Goal: Task Accomplishment & Management: Use online tool/utility

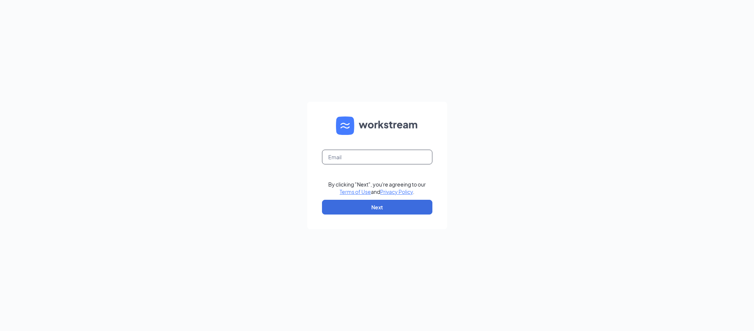
click at [354, 161] on input "text" at bounding box center [377, 156] width 110 height 15
type input "bassam@bajcogroup.net"
click at [380, 204] on button "Next" at bounding box center [377, 207] width 110 height 15
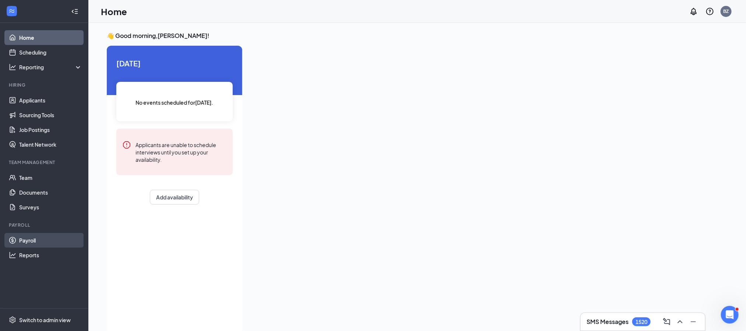
click at [28, 241] on link "Payroll" at bounding box center [50, 240] width 63 height 15
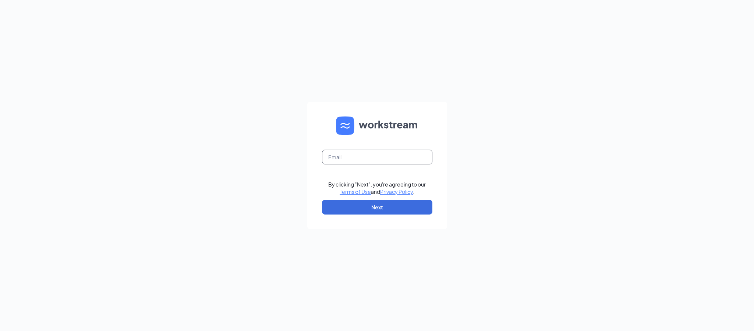
click at [353, 157] on input "text" at bounding box center [377, 156] width 110 height 15
type input "bassam@bajcogroup.net"
click at [368, 202] on button "Next" at bounding box center [377, 207] width 110 height 15
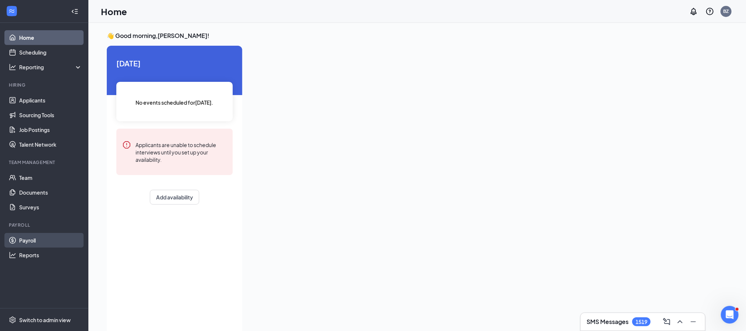
click at [19, 233] on link "Payroll" at bounding box center [50, 240] width 63 height 15
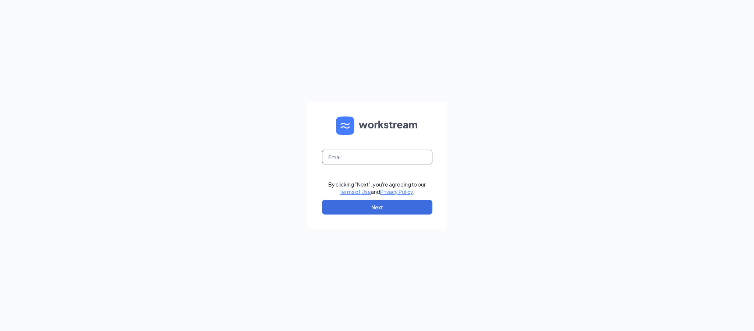
drag, startPoint x: 346, startPoint y: 154, endPoint x: 359, endPoint y: 177, distance: 26.7
click at [346, 154] on input "text" at bounding box center [377, 156] width 110 height 15
type input "[PERSON_NAME][EMAIL_ADDRESS][DOMAIN_NAME]"
click at [373, 203] on button "Next" at bounding box center [377, 207] width 110 height 15
